Goal: Task Accomplishment & Management: Complete application form

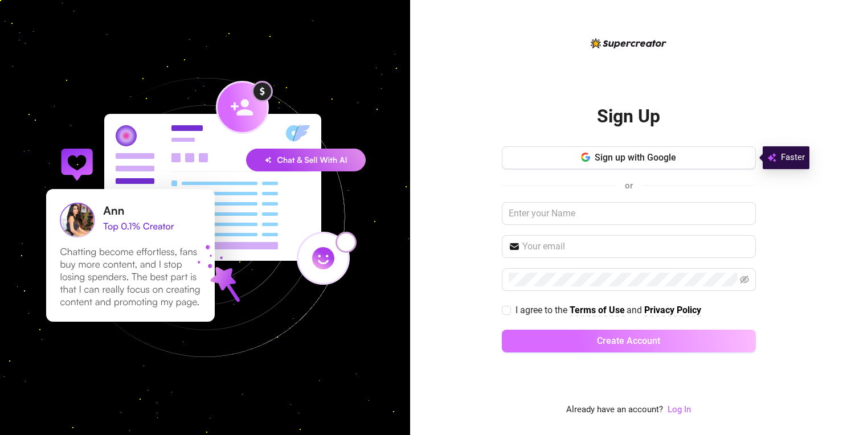
click at [670, 344] on button "Create Account" at bounding box center [629, 341] width 254 height 23
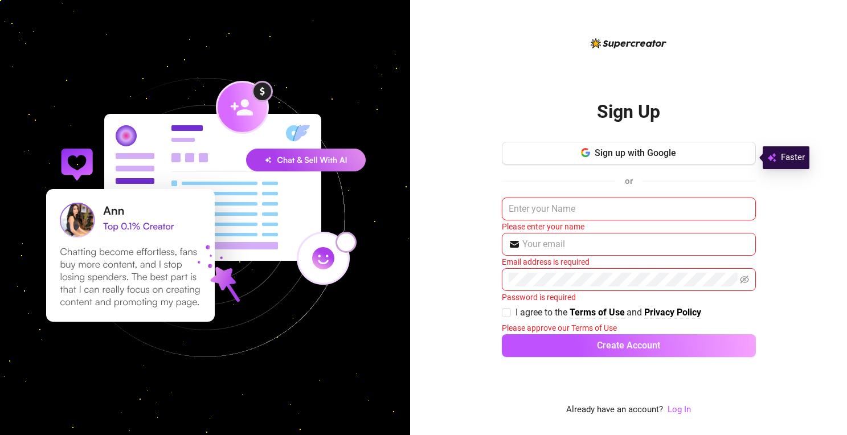
click at [543, 210] on input "text" at bounding box center [629, 209] width 254 height 23
type input "Prestige Digital Marketing"
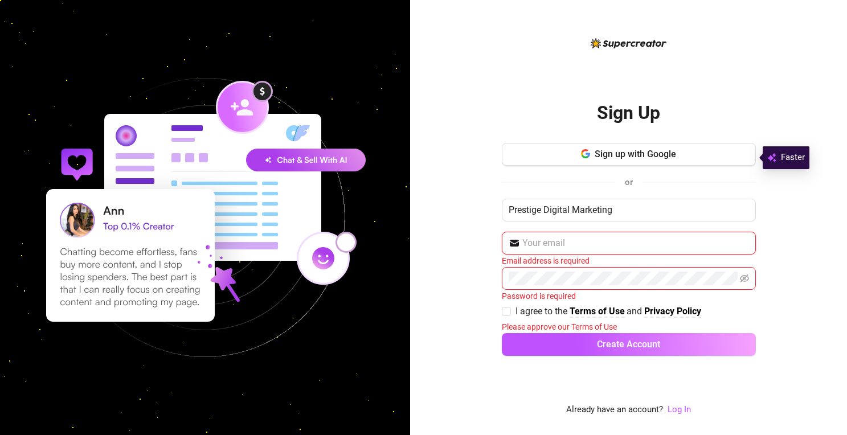
click at [568, 244] on input "text" at bounding box center [635, 243] width 227 height 14
type input "admin@pdmsocials.net"
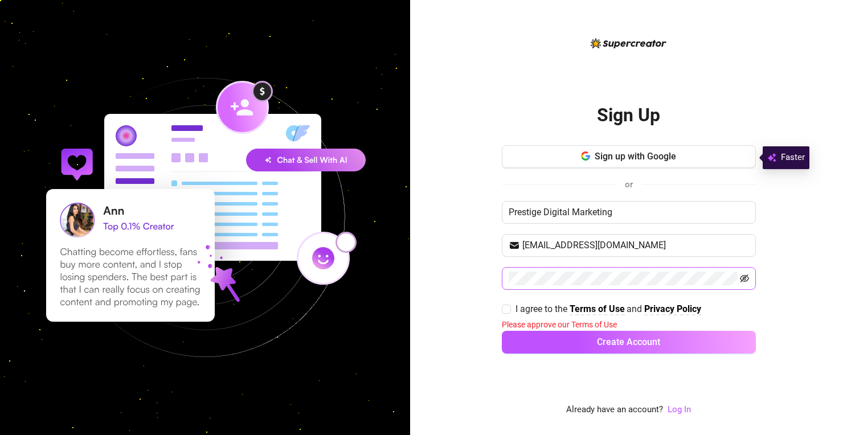
click at [744, 278] on icon "eye-invisible" at bounding box center [744, 278] width 9 height 9
click at [481, 274] on div "Sign Up Sign up with Google or Prestige Digital Marketing admin@pdmsocials.net …" at bounding box center [628, 217] width 437 height 435
click at [480, 274] on div "Sign Up Sign up with Google or Prestige Digital Marketing admin@pdmsocials.net …" at bounding box center [628, 217] width 437 height 435
click at [508, 306] on input "I agree to the Terms of Use and Privacy Policy" at bounding box center [506, 309] width 8 height 8
checkbox input "true"
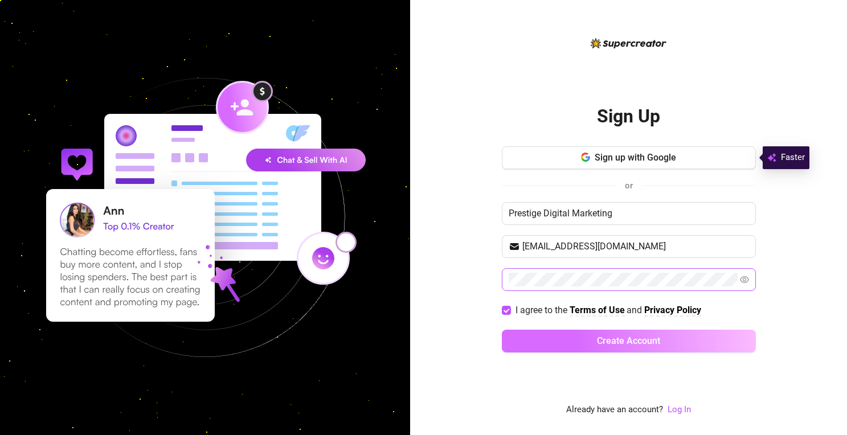
click at [525, 335] on button "Create Account" at bounding box center [629, 341] width 254 height 23
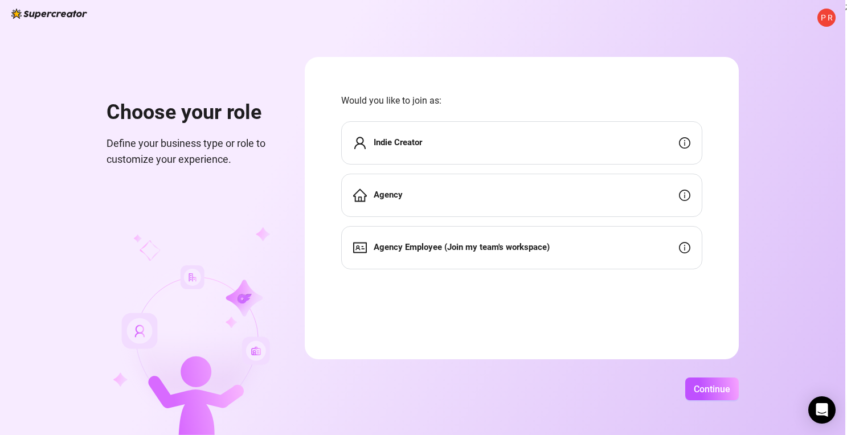
click at [556, 195] on div "Agency" at bounding box center [521, 195] width 361 height 43
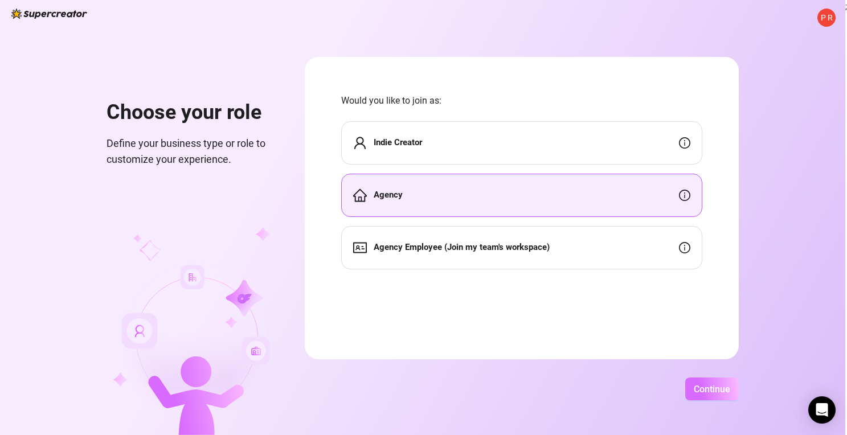
click at [707, 396] on button "Continue" at bounding box center [712, 389] width 54 height 23
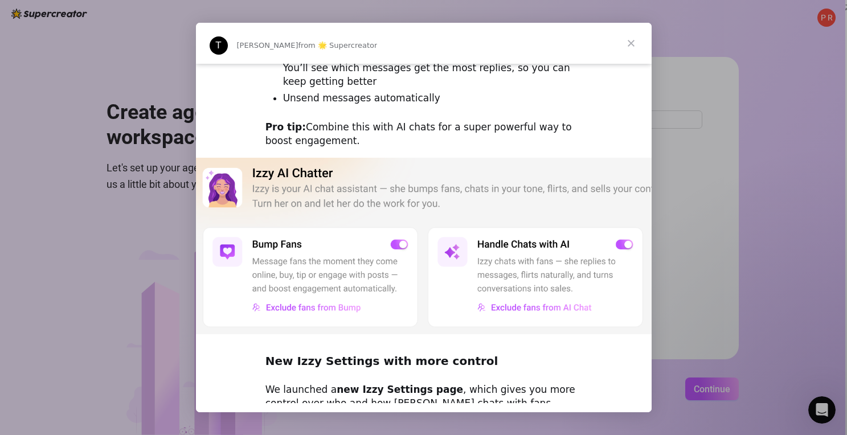
scroll to position [369, 0]
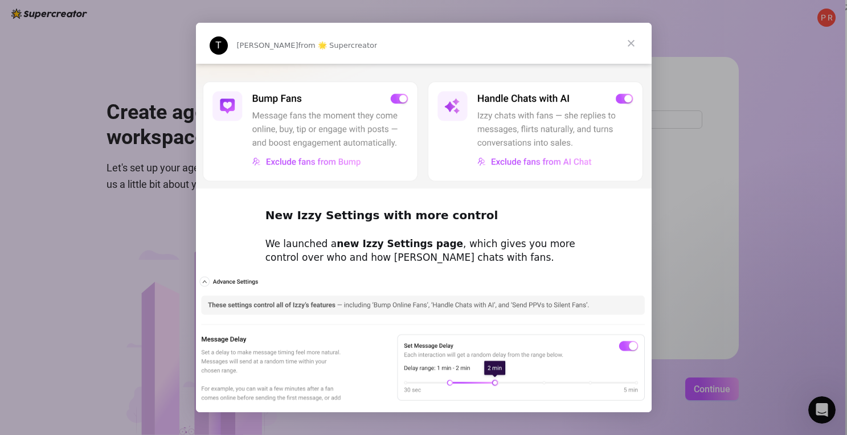
click at [627, 43] on span "Close" at bounding box center [630, 43] width 41 height 41
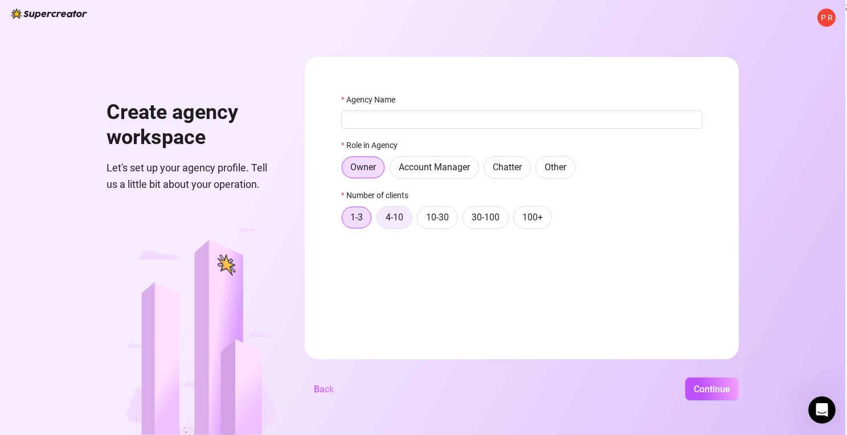
click at [392, 215] on span "4-10" at bounding box center [394, 217] width 18 height 11
click at [380, 220] on input "4-10" at bounding box center [380, 220] width 0 height 0
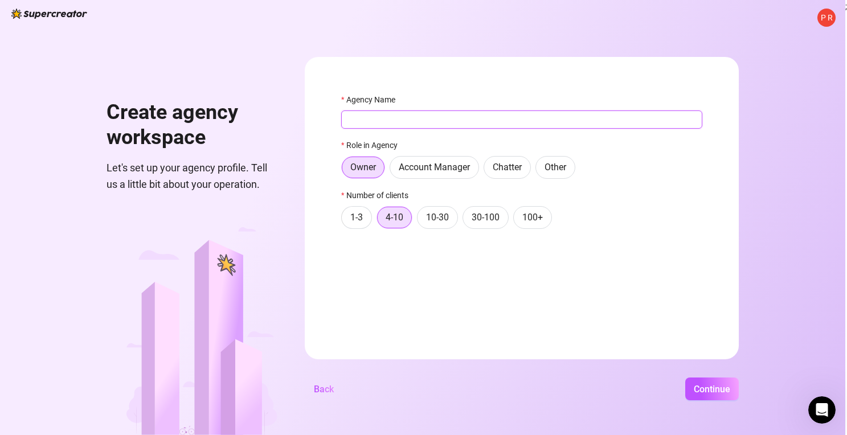
click at [580, 122] on input "Agency Name" at bounding box center [521, 119] width 361 height 18
type input "Prestige Digital Marketing"
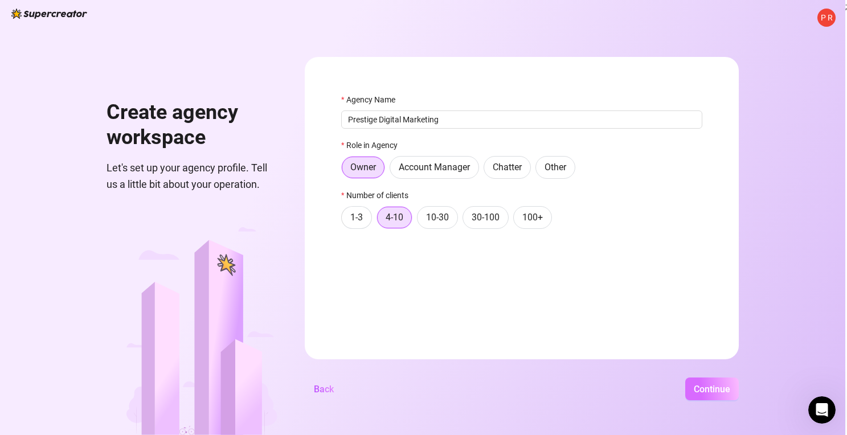
click at [708, 379] on button "Continue" at bounding box center [712, 389] width 54 height 23
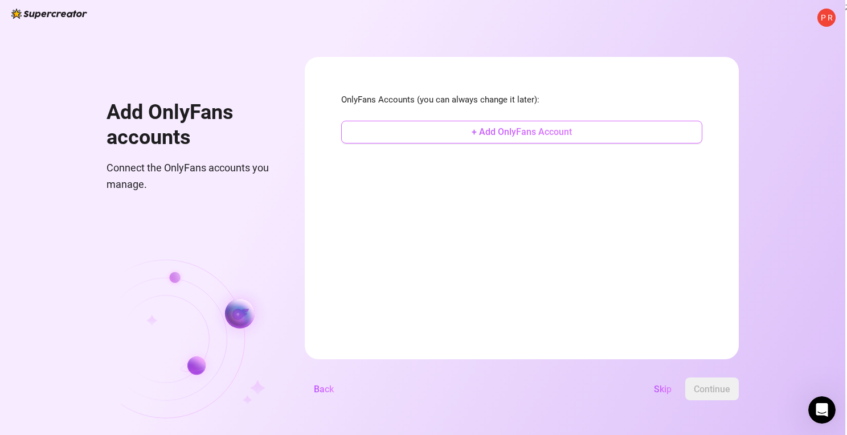
click at [590, 133] on button "+ Add OnlyFans Account" at bounding box center [521, 132] width 361 height 23
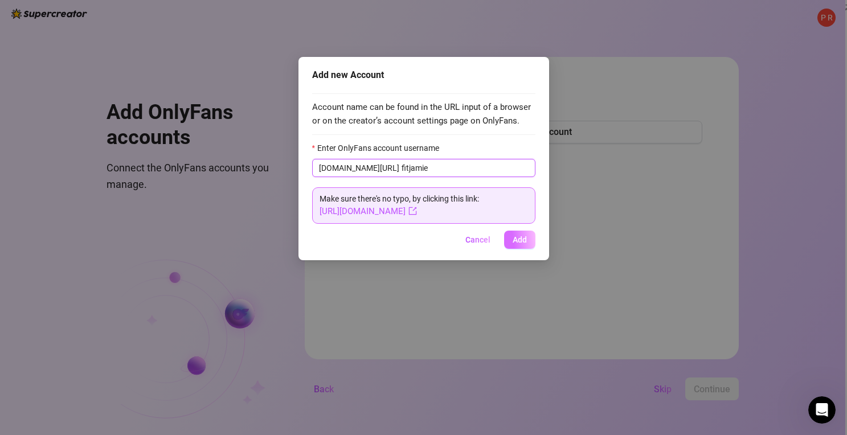
type input "fitjamie"
click at [519, 237] on span "Add" at bounding box center [519, 239] width 14 height 9
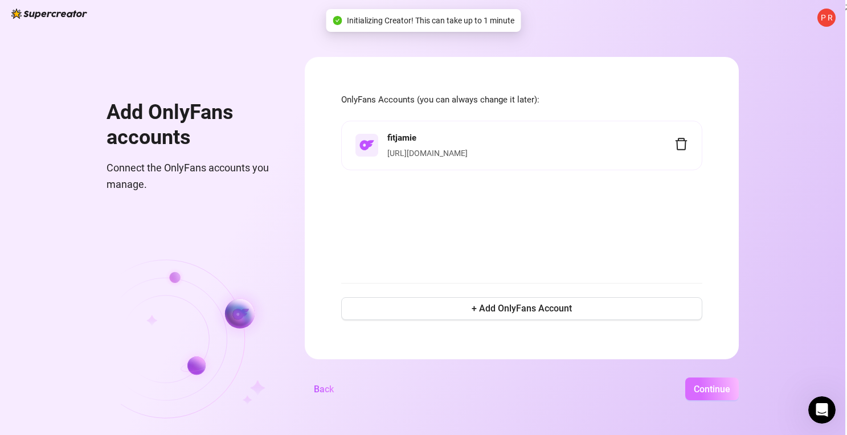
click at [714, 391] on span "Continue" at bounding box center [712, 389] width 36 height 11
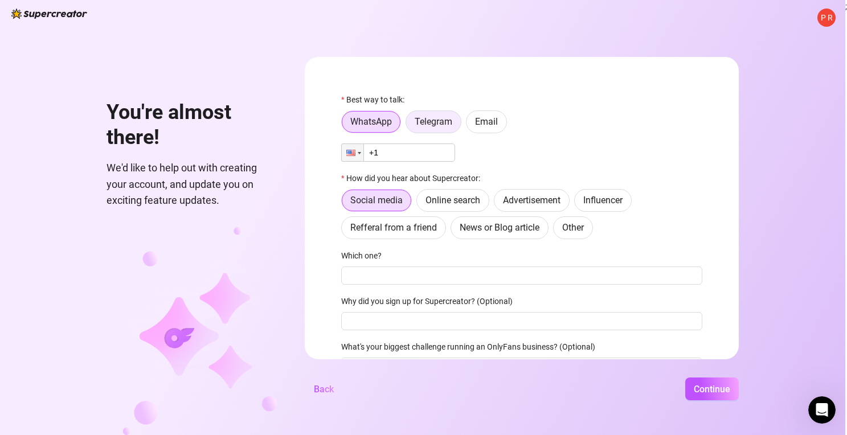
click at [433, 126] on span "Telegram" at bounding box center [434, 121] width 38 height 11
click at [409, 125] on input "Telegram" at bounding box center [409, 125] width 0 height 0
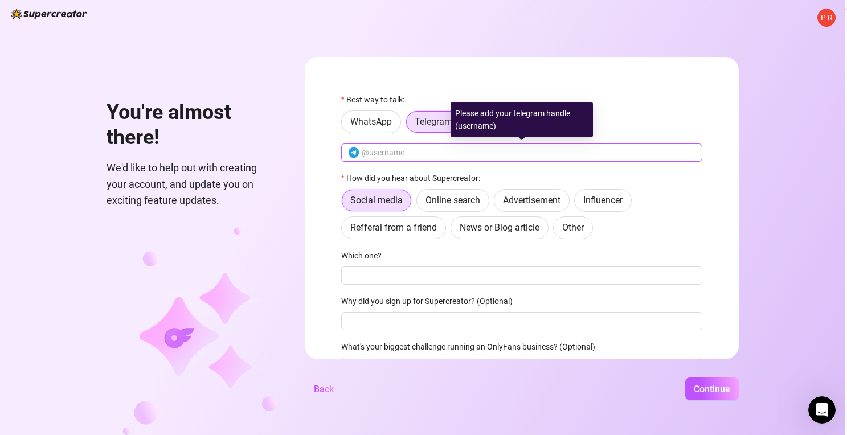
click at [408, 160] on span at bounding box center [521, 152] width 361 height 18
click at [395, 153] on input "kendygirll1120" at bounding box center [529, 152] width 334 height 13
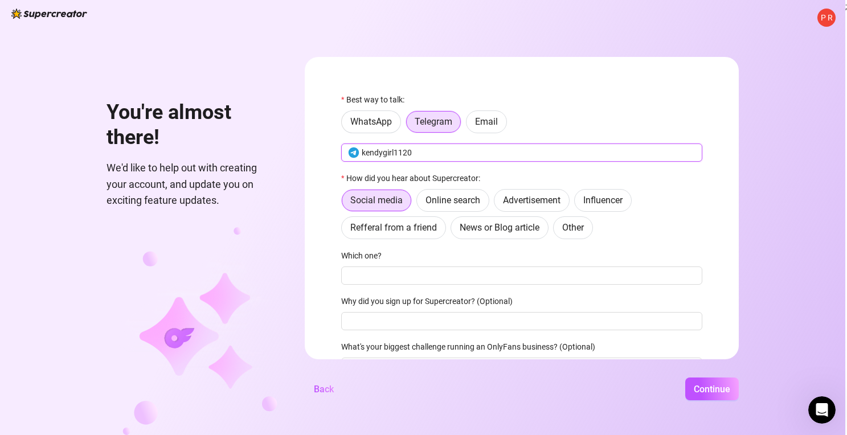
type input "kendygirl1120"
click at [675, 209] on div "Social media Online search Advertisement Influencer Refferal from a friend News…" at bounding box center [521, 214] width 361 height 50
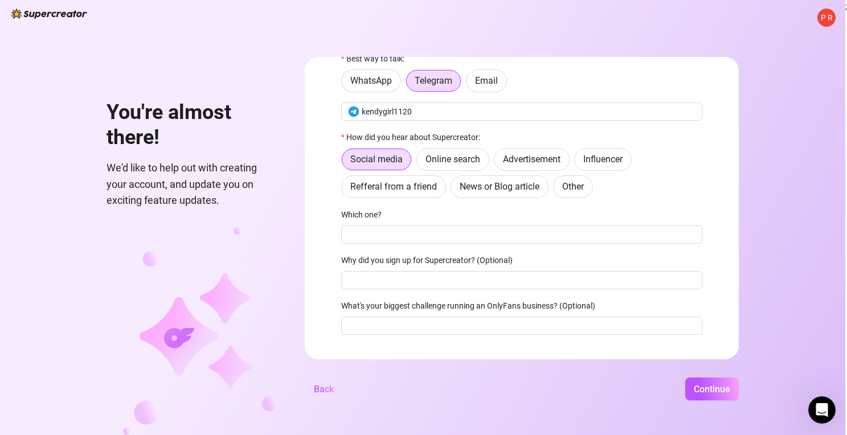
scroll to position [50, 0]
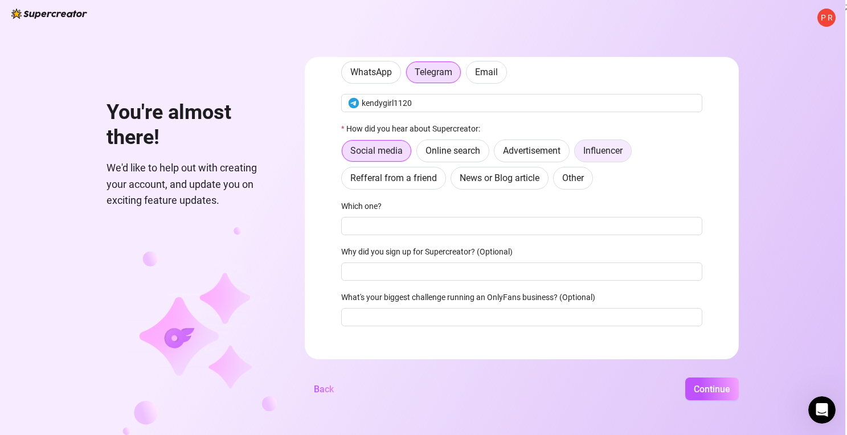
click at [592, 158] on label "Influencer" at bounding box center [603, 151] width 58 height 23
click at [577, 154] on input "Influencer" at bounding box center [577, 154] width 0 height 0
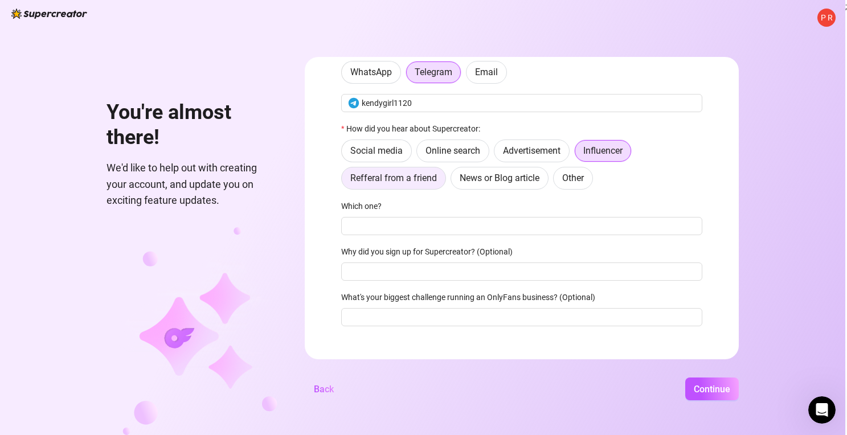
click at [428, 175] on span "Refferal from a friend" at bounding box center [393, 178] width 87 height 11
click at [344, 181] on input "Refferal from a friend" at bounding box center [344, 181] width 0 height 0
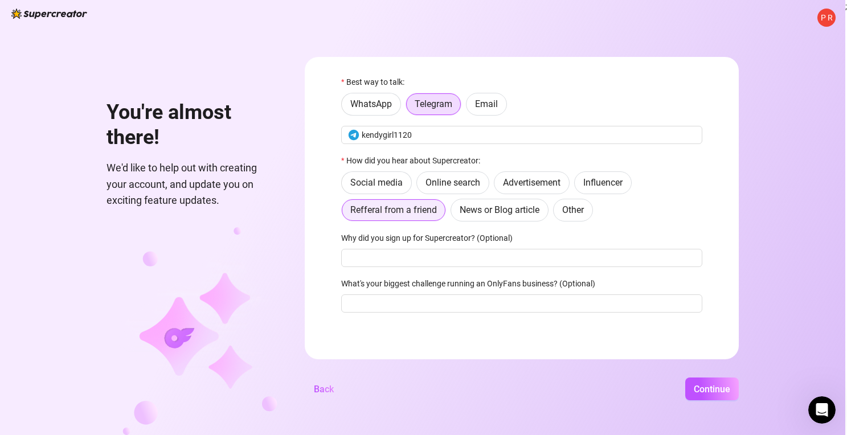
scroll to position [18, 0]
click at [699, 384] on span "Continue" at bounding box center [712, 389] width 36 height 11
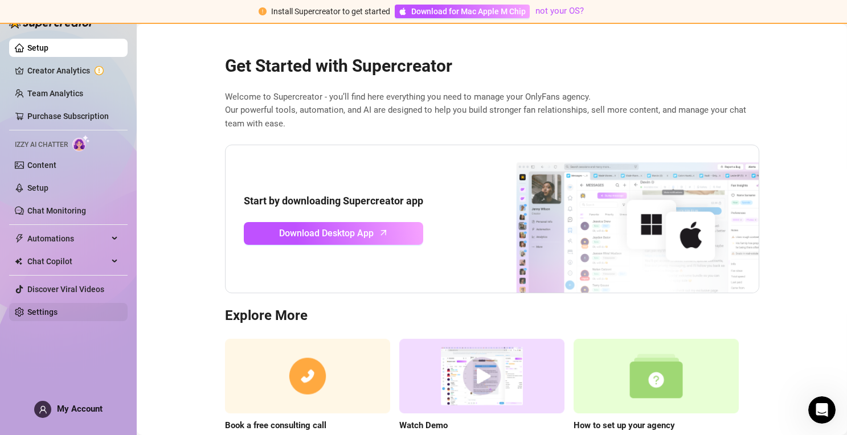
click at [58, 313] on link "Settings" at bounding box center [42, 311] width 30 height 9
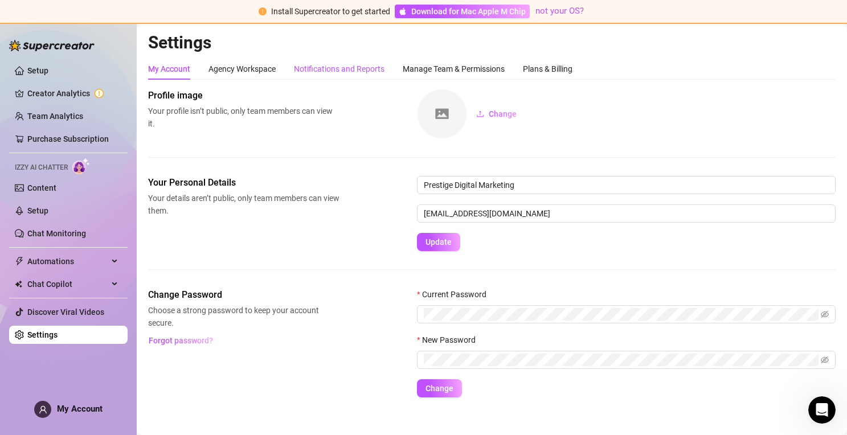
click at [330, 73] on div "Notifications and Reports" at bounding box center [339, 69] width 91 height 13
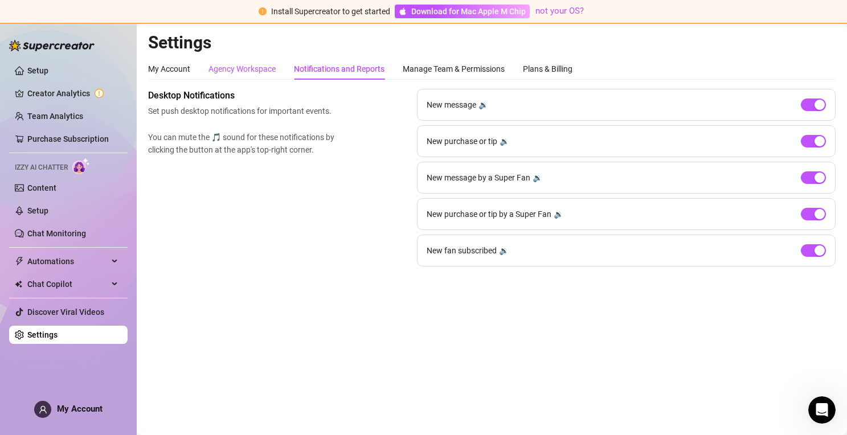
click at [231, 71] on div "Agency Workspace" at bounding box center [241, 69] width 67 height 13
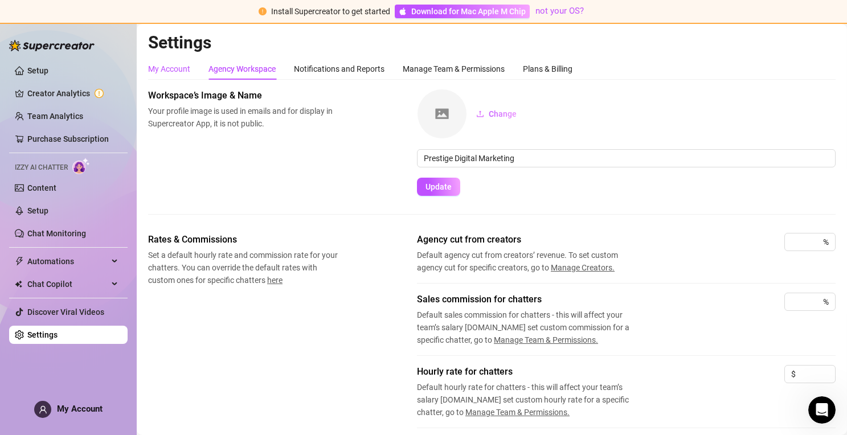
click at [165, 68] on div "My Account" at bounding box center [169, 69] width 42 height 13
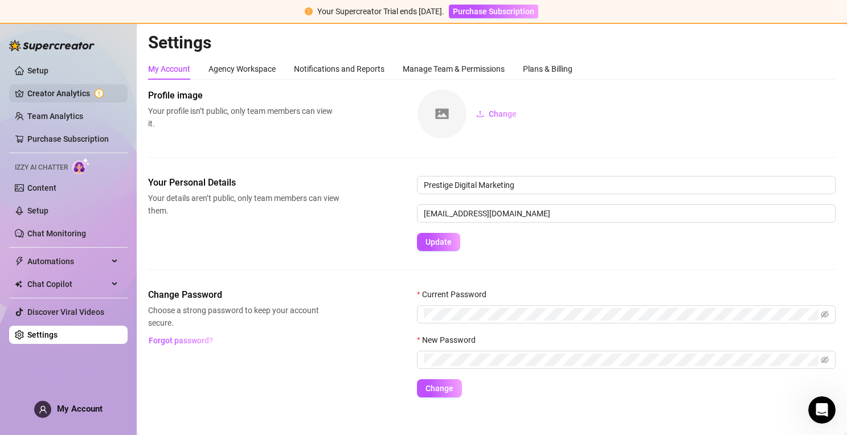
click at [67, 95] on link "Creator Analytics" at bounding box center [72, 93] width 91 height 18
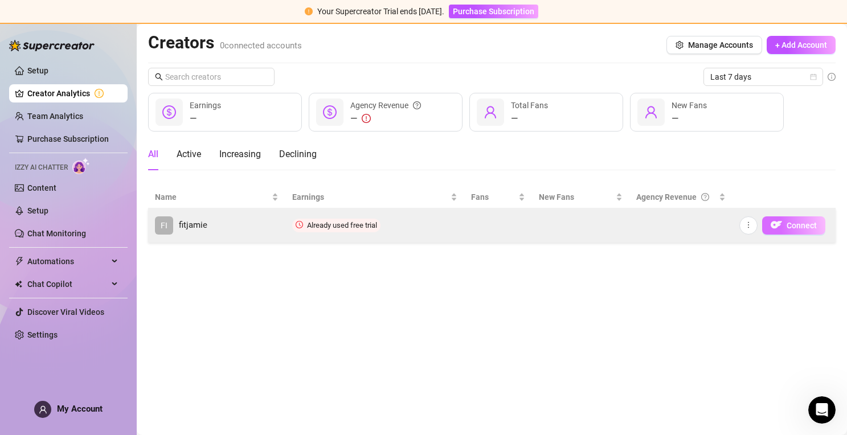
click at [782, 230] on button "Connect" at bounding box center [793, 225] width 63 height 18
click at [748, 226] on icon "more" at bounding box center [748, 225] width 8 height 8
click at [780, 226] on img "button" at bounding box center [775, 224] width 11 height 11
